Goal: Task Accomplishment & Management: Manage account settings

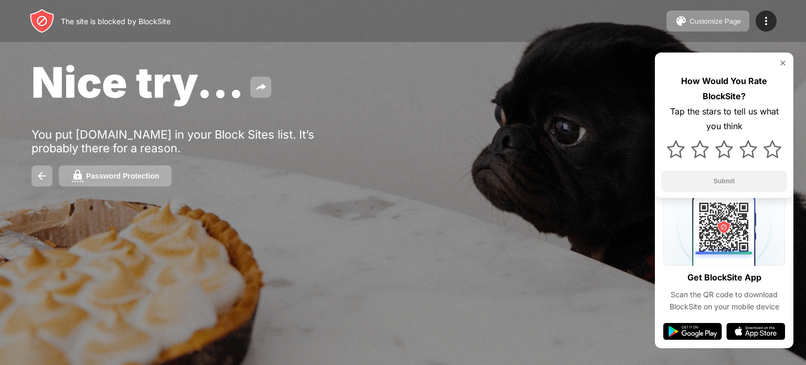
click at [546, 135] on div "Nice try... You put librewolf.net in your Block Sites list. It’s probably there…" at bounding box center [403, 121] width 806 height 243
